Goal: Navigation & Orientation: Find specific page/section

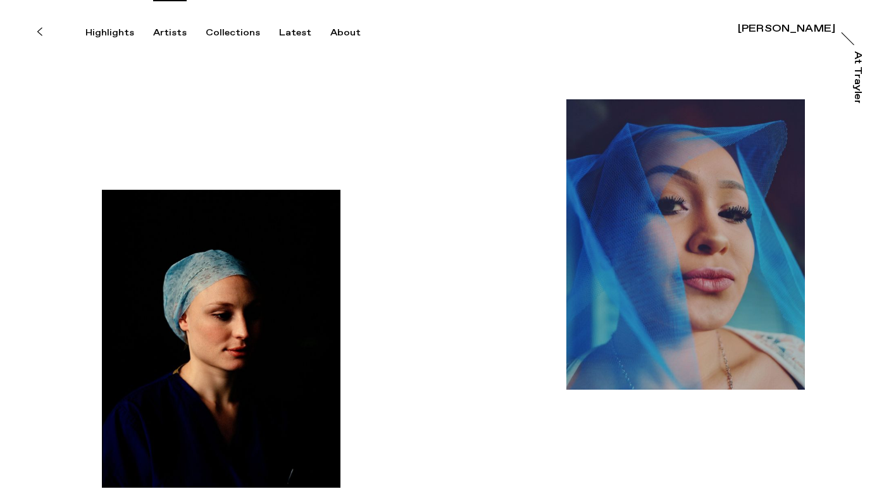
click at [165, 30] on div "Artists" at bounding box center [170, 32] width 34 height 11
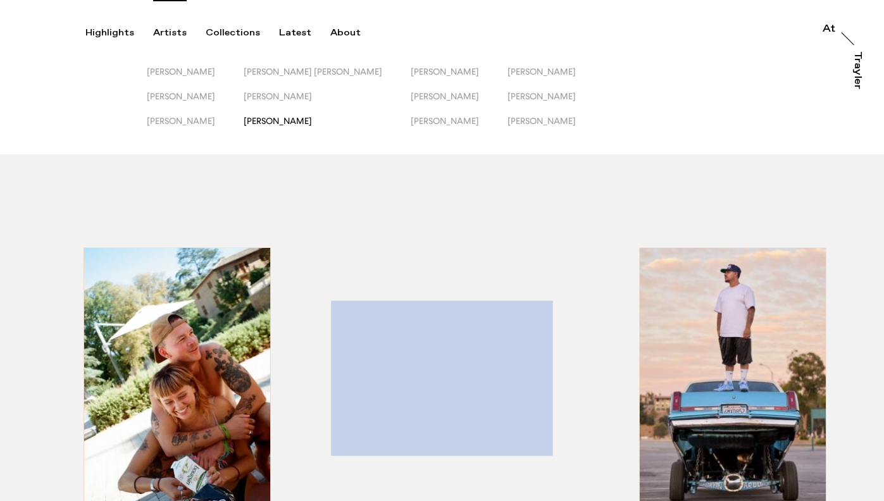
click at [283, 119] on span "Lewis Khan" at bounding box center [278, 121] width 68 height 10
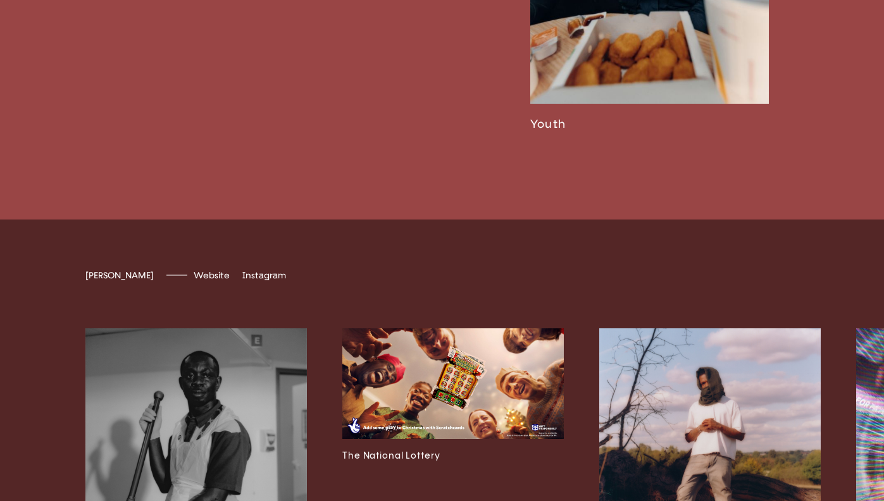
scroll to position [2967, 0]
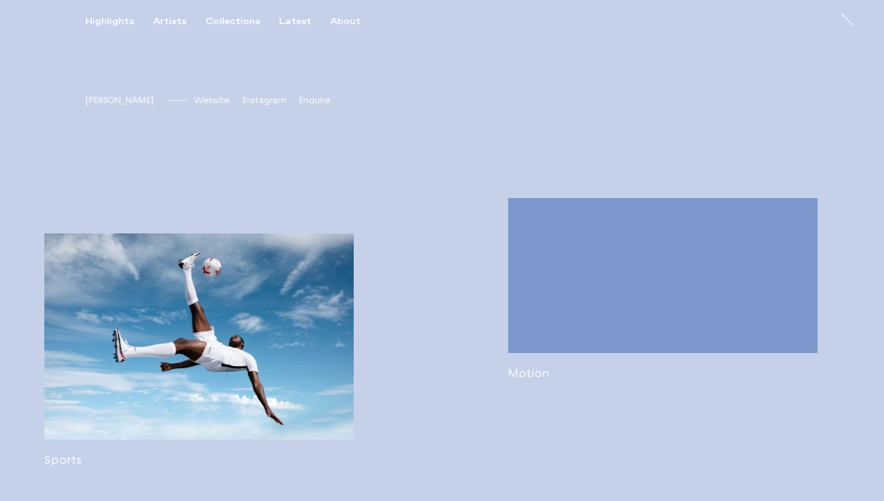
scroll to position [597, 0]
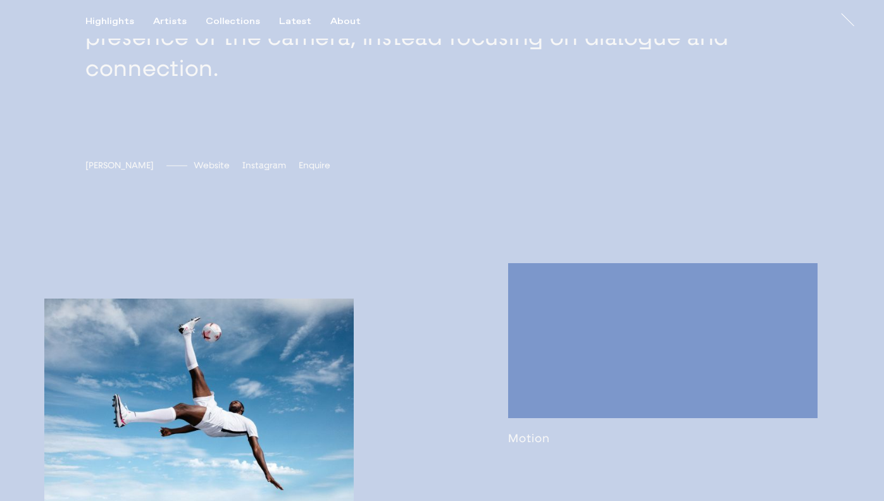
click at [525, 423] on link at bounding box center [662, 354] width 309 height 182
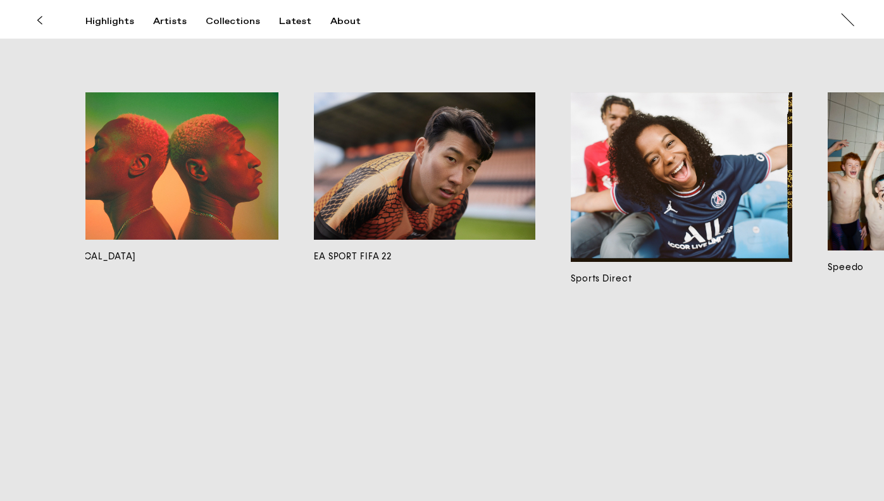
scroll to position [0, 5421]
